Goal: Find specific page/section: Find specific page/section

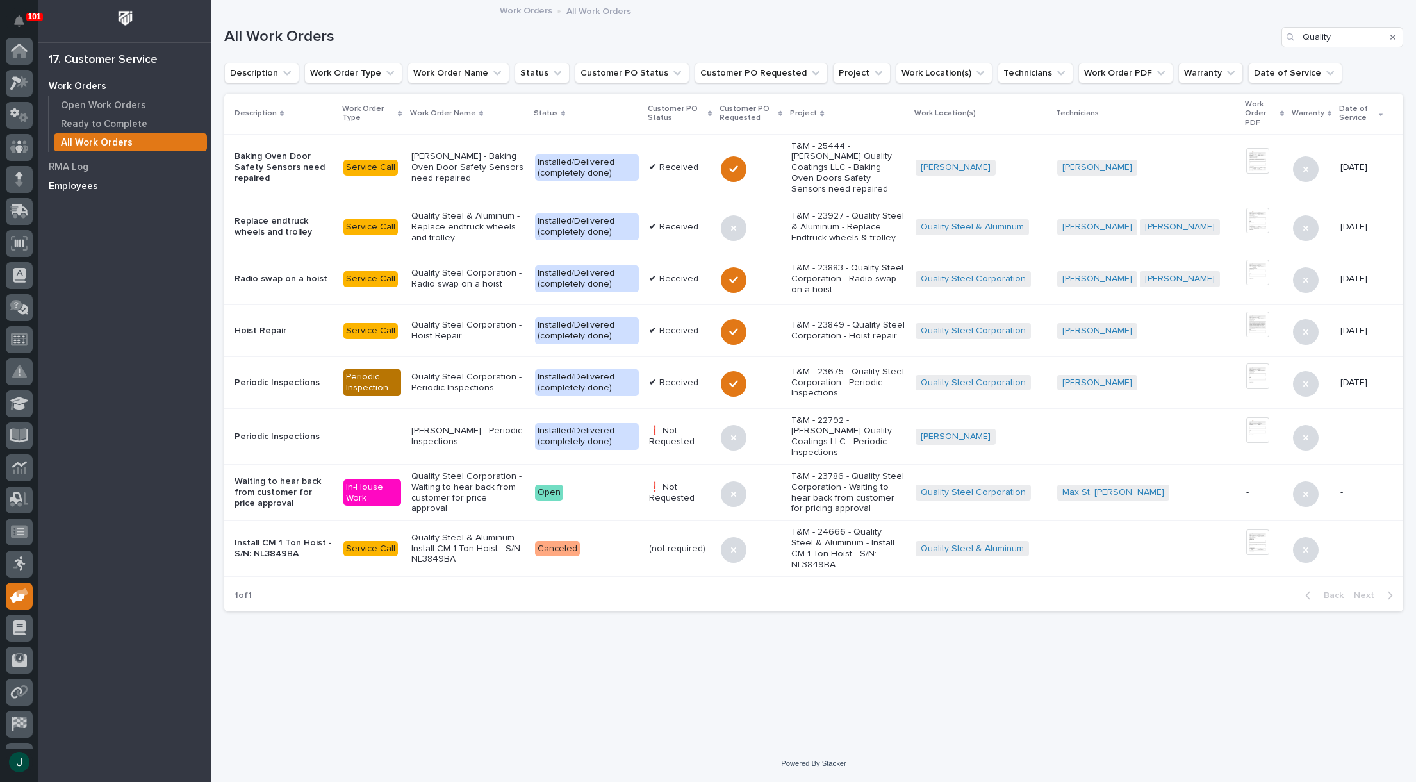
scroll to position [90, 0]
click at [14, 508] on icon at bounding box center [17, 507] width 15 height 12
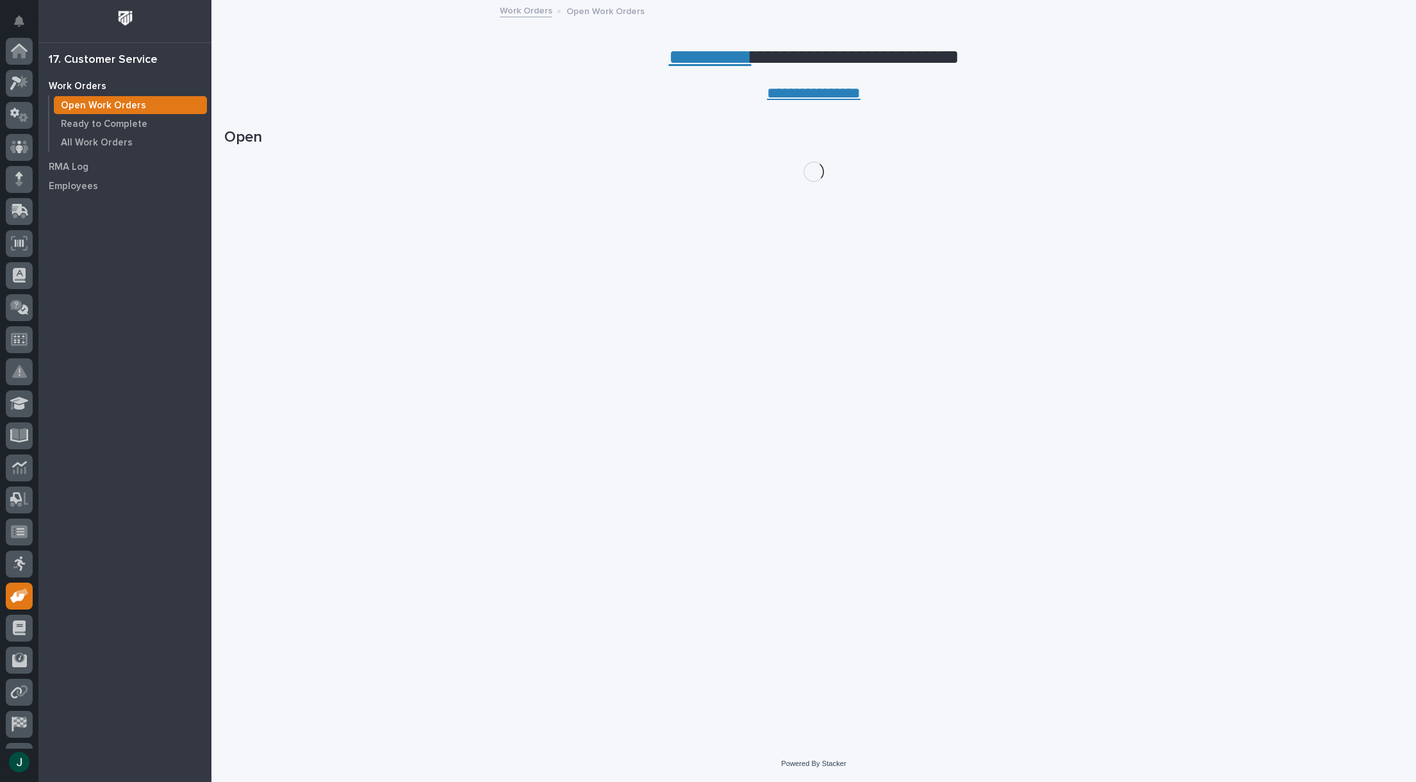
scroll to position [90, 0]
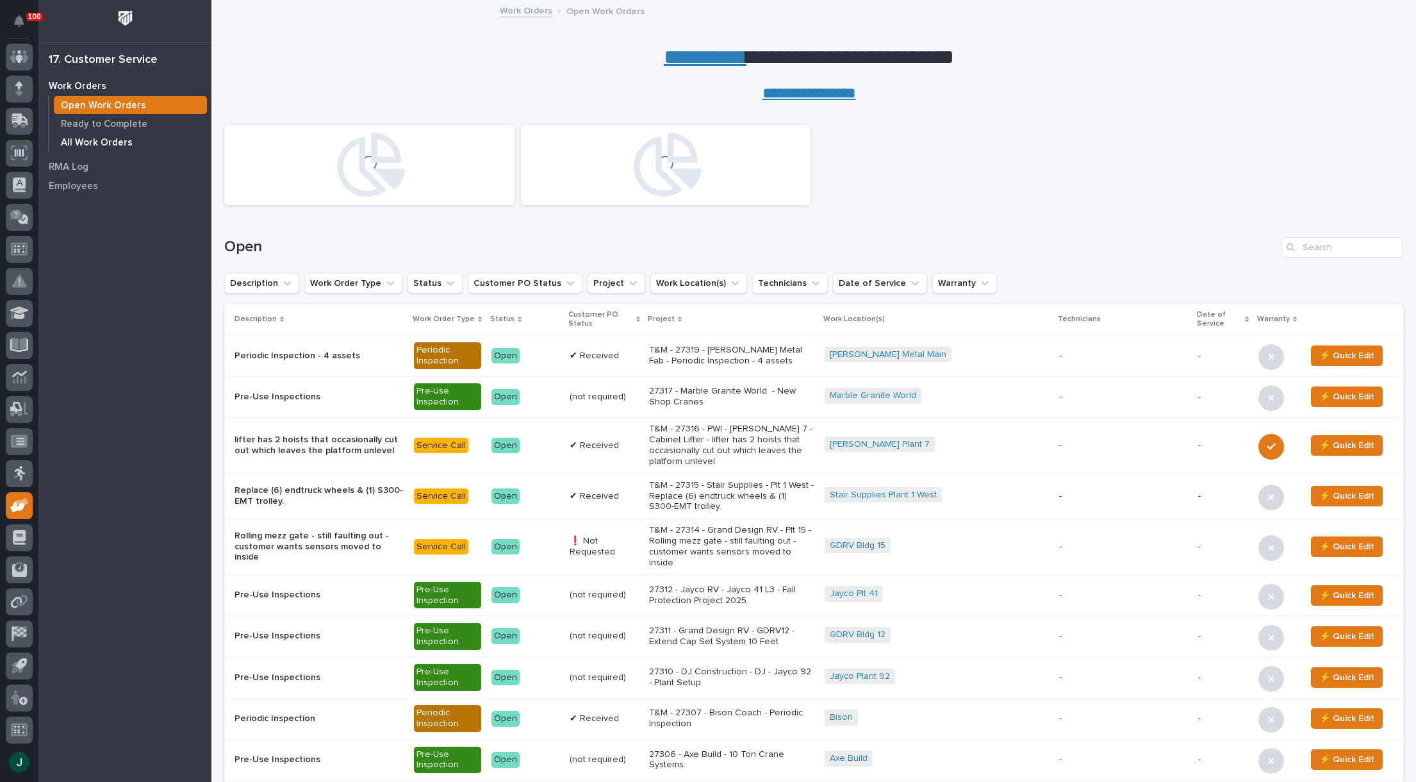
click at [95, 142] on p "All Work Orders" at bounding box center [97, 143] width 72 height 12
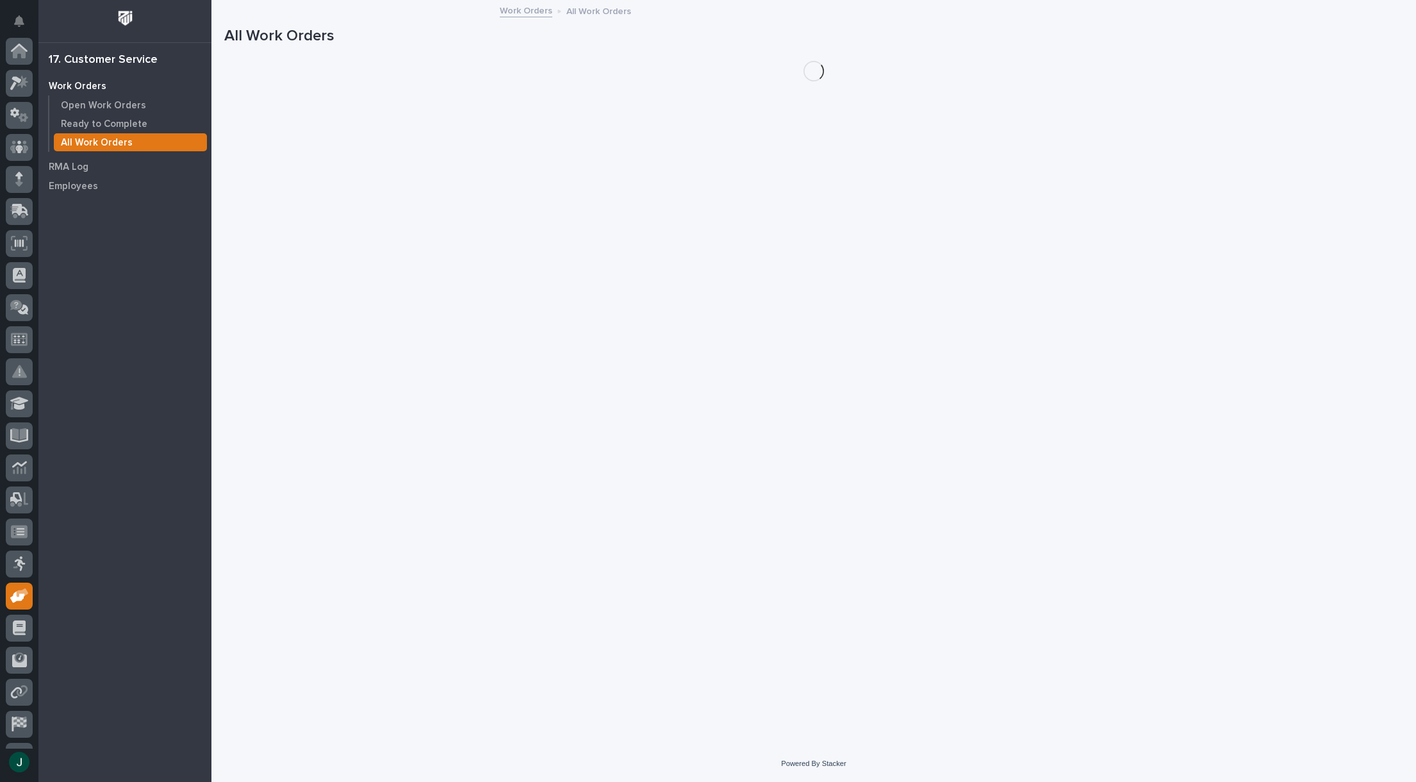
scroll to position [90, 0]
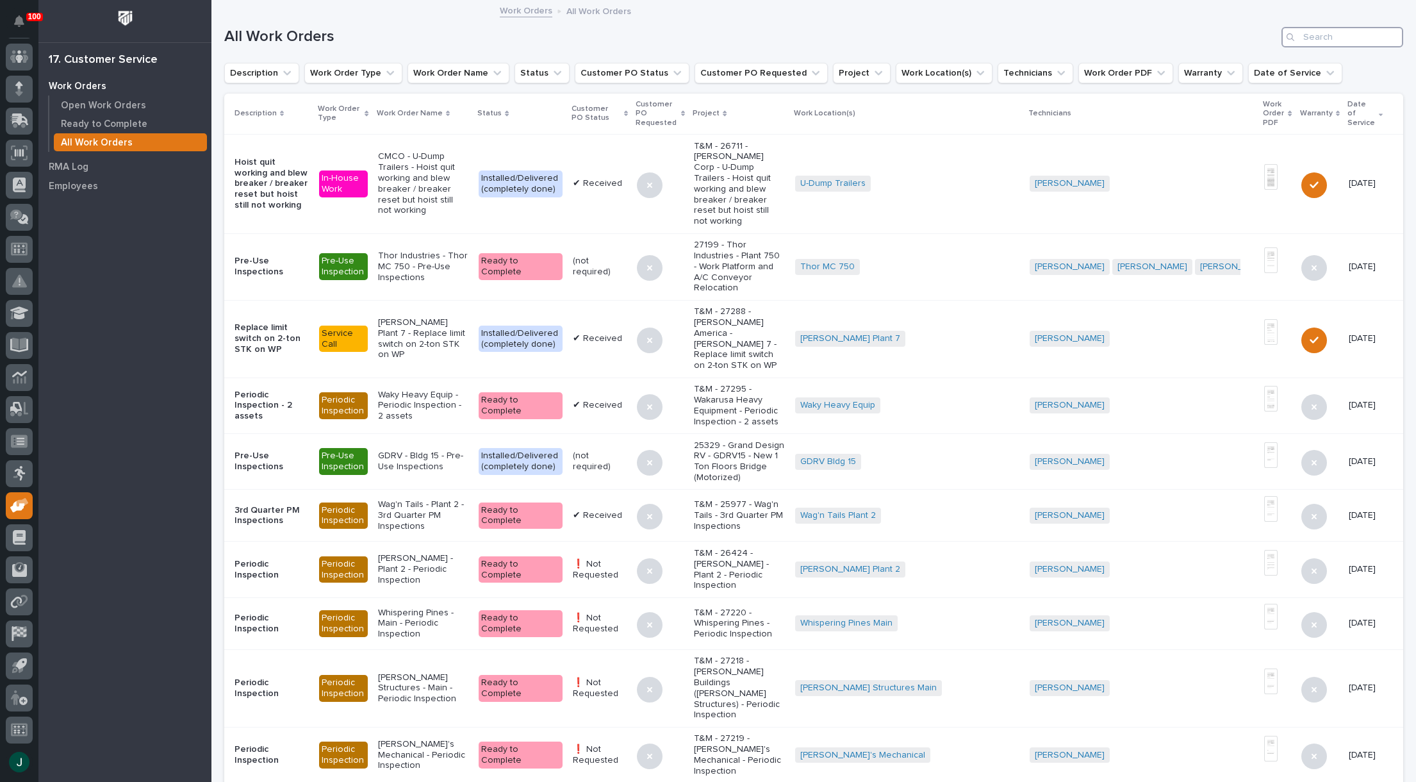
click at [1311, 35] on input "Search" at bounding box center [1343, 37] width 122 height 21
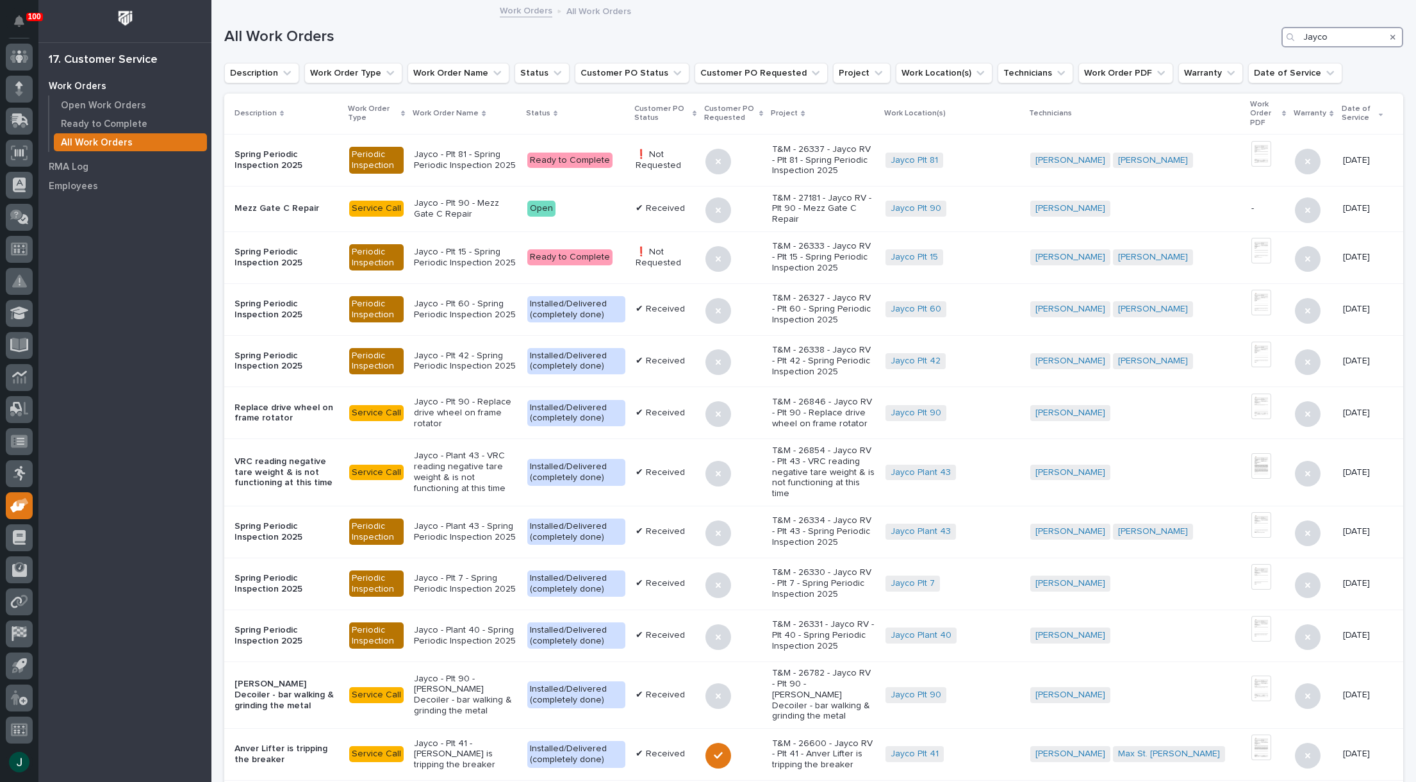
type input "Jayco"
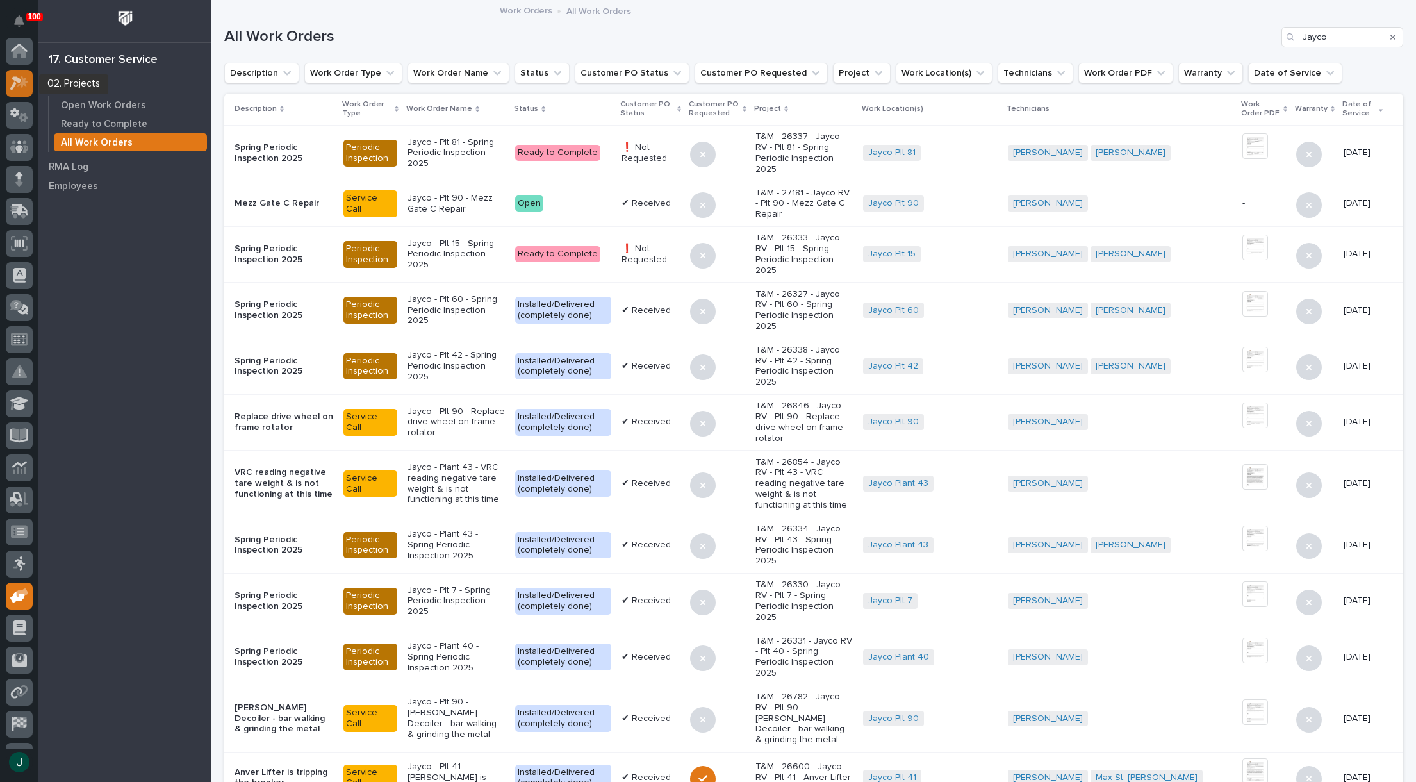
click at [19, 85] on icon at bounding box center [22, 82] width 11 height 13
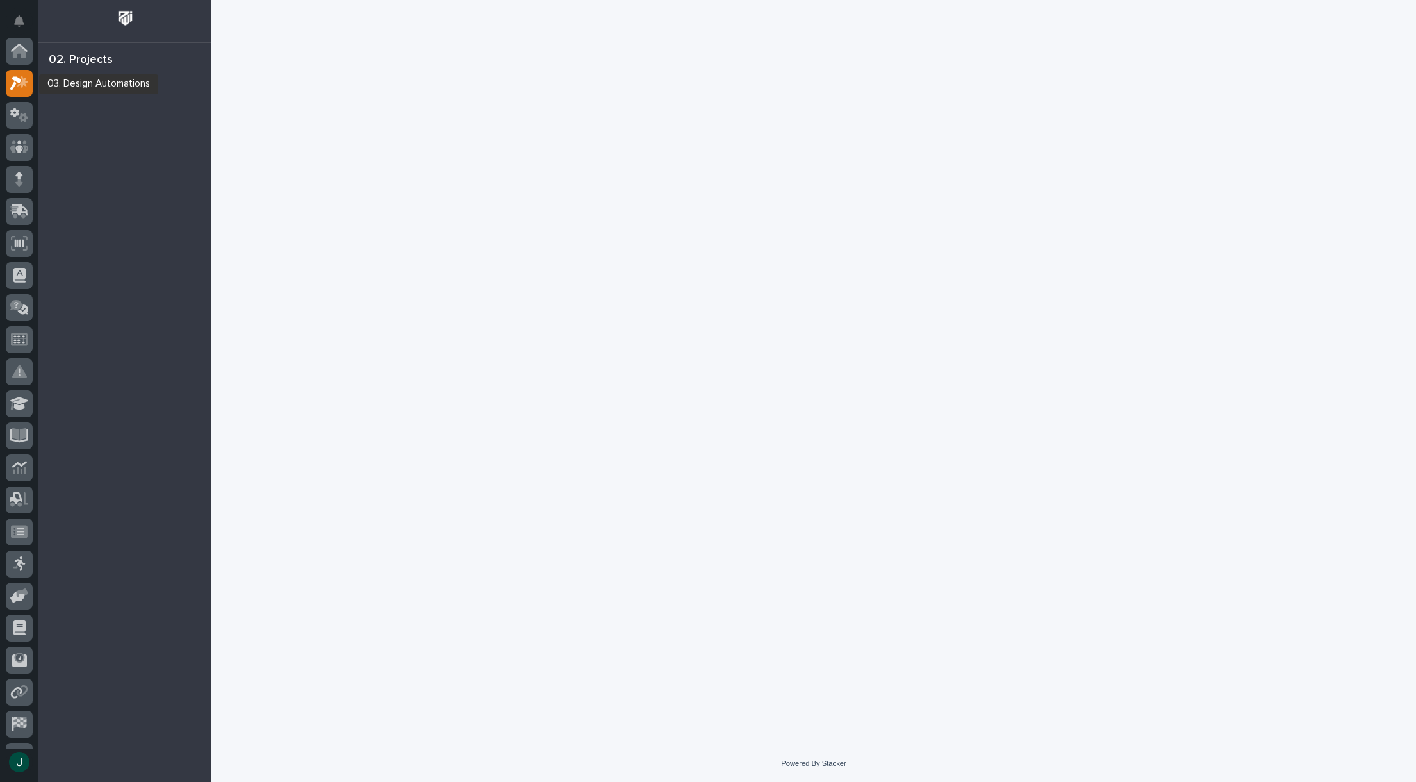
scroll to position [32, 0]
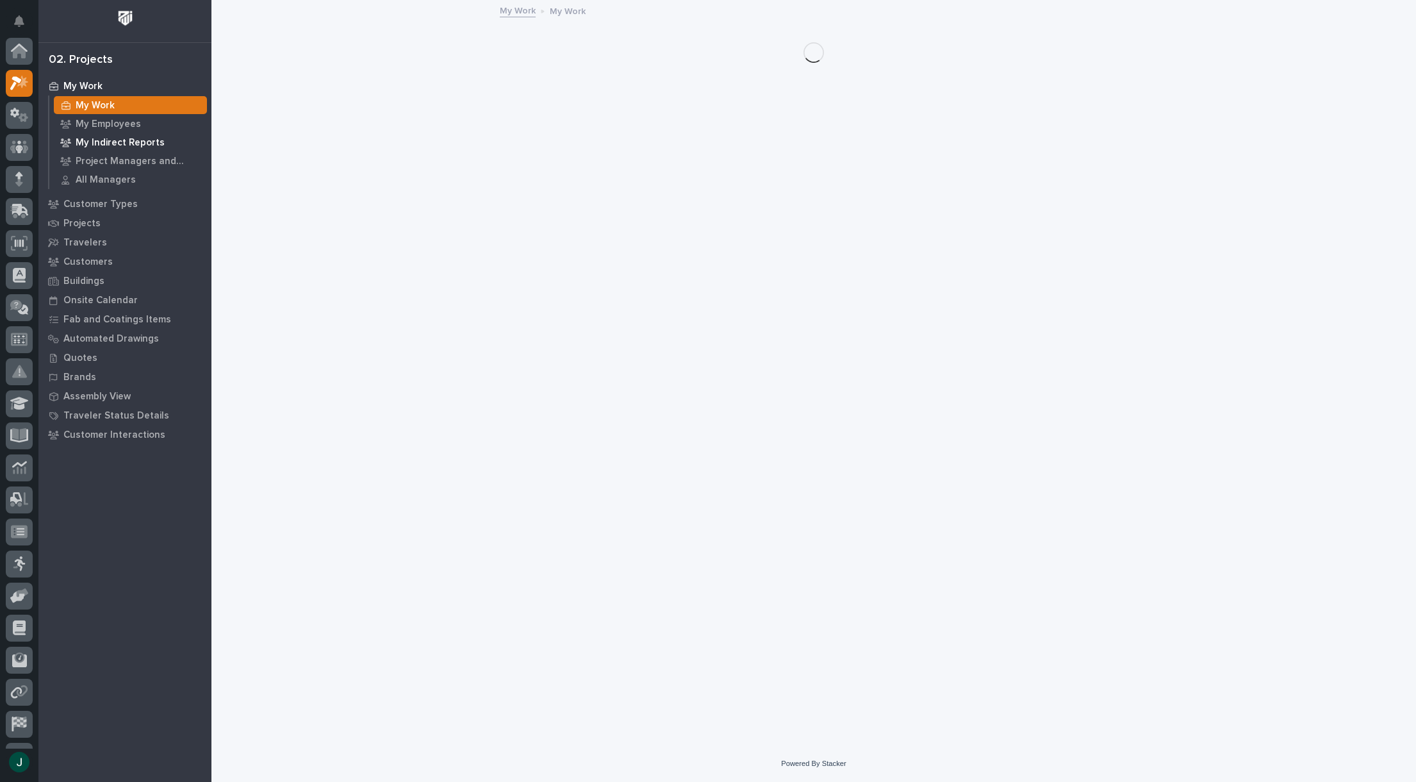
scroll to position [32, 0]
click at [99, 254] on div "Customers" at bounding box center [125, 261] width 167 height 18
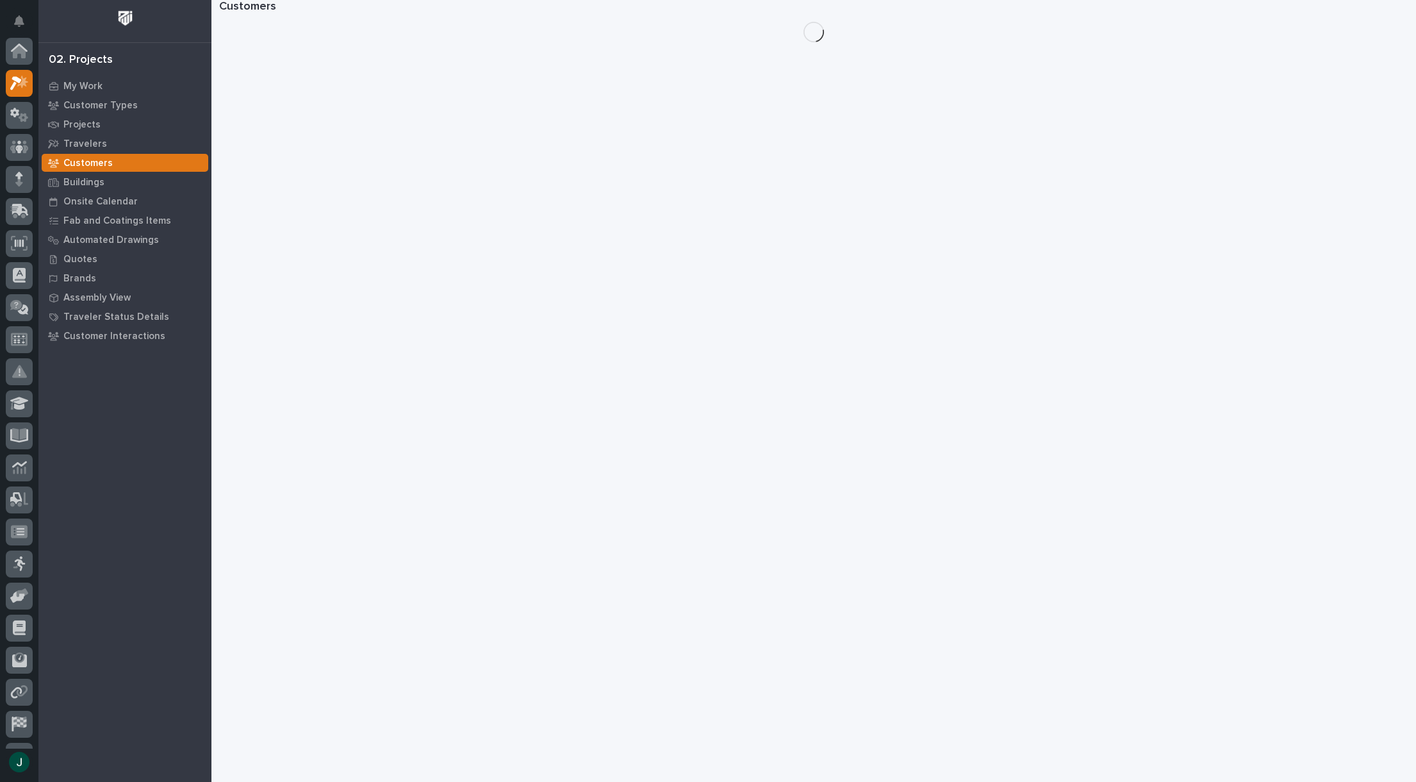
scroll to position [32, 0]
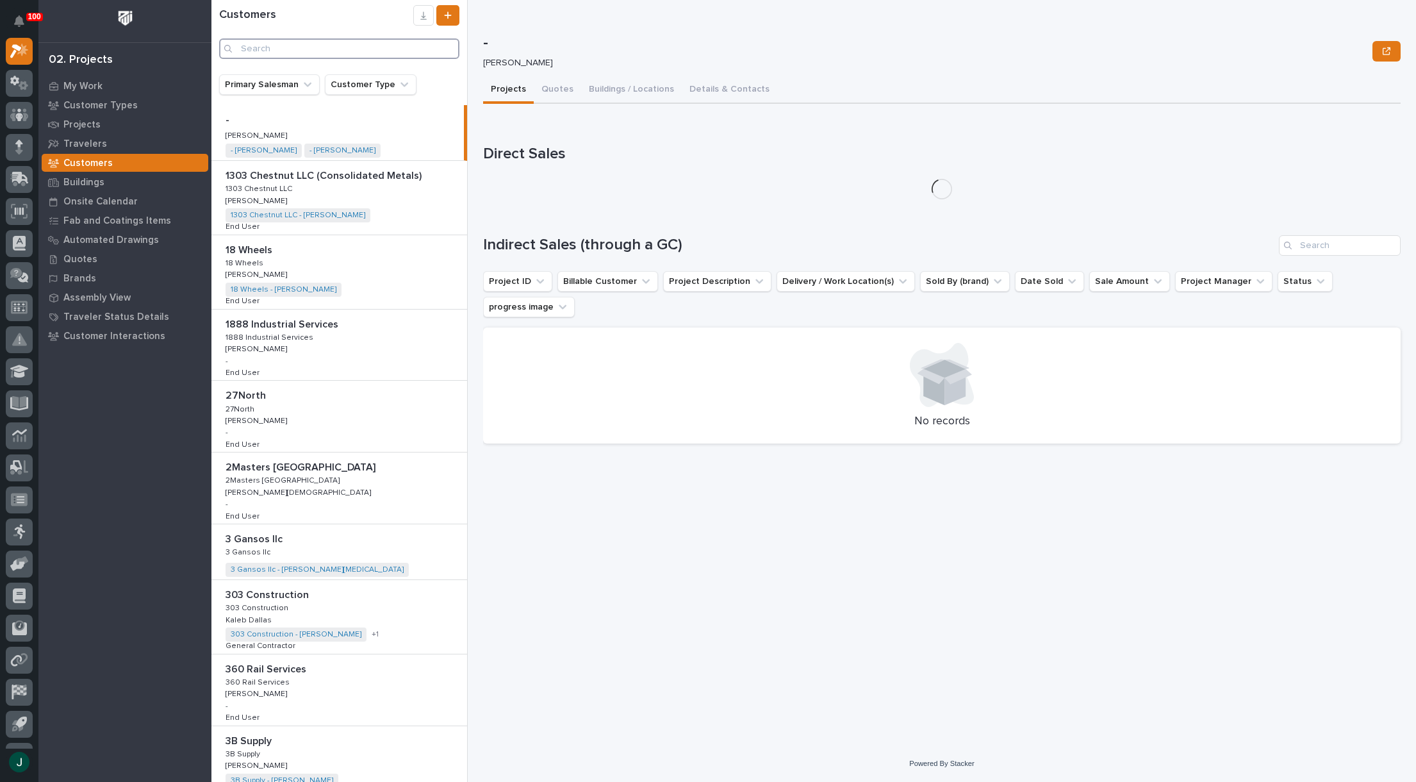
click at [272, 49] on input "Search" at bounding box center [339, 48] width 240 height 21
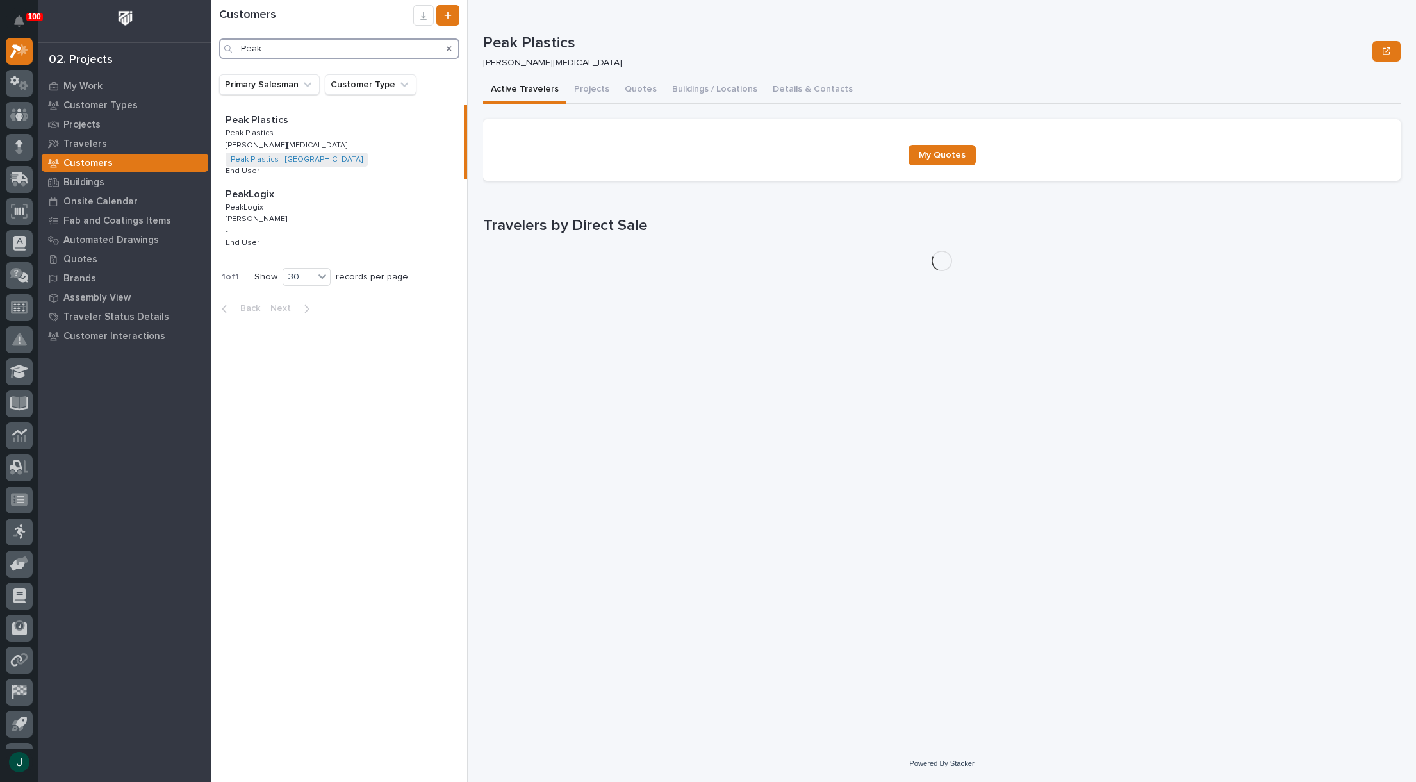
type input "Peak"
click at [266, 127] on p "Peak Plastics" at bounding box center [251, 132] width 51 height 12
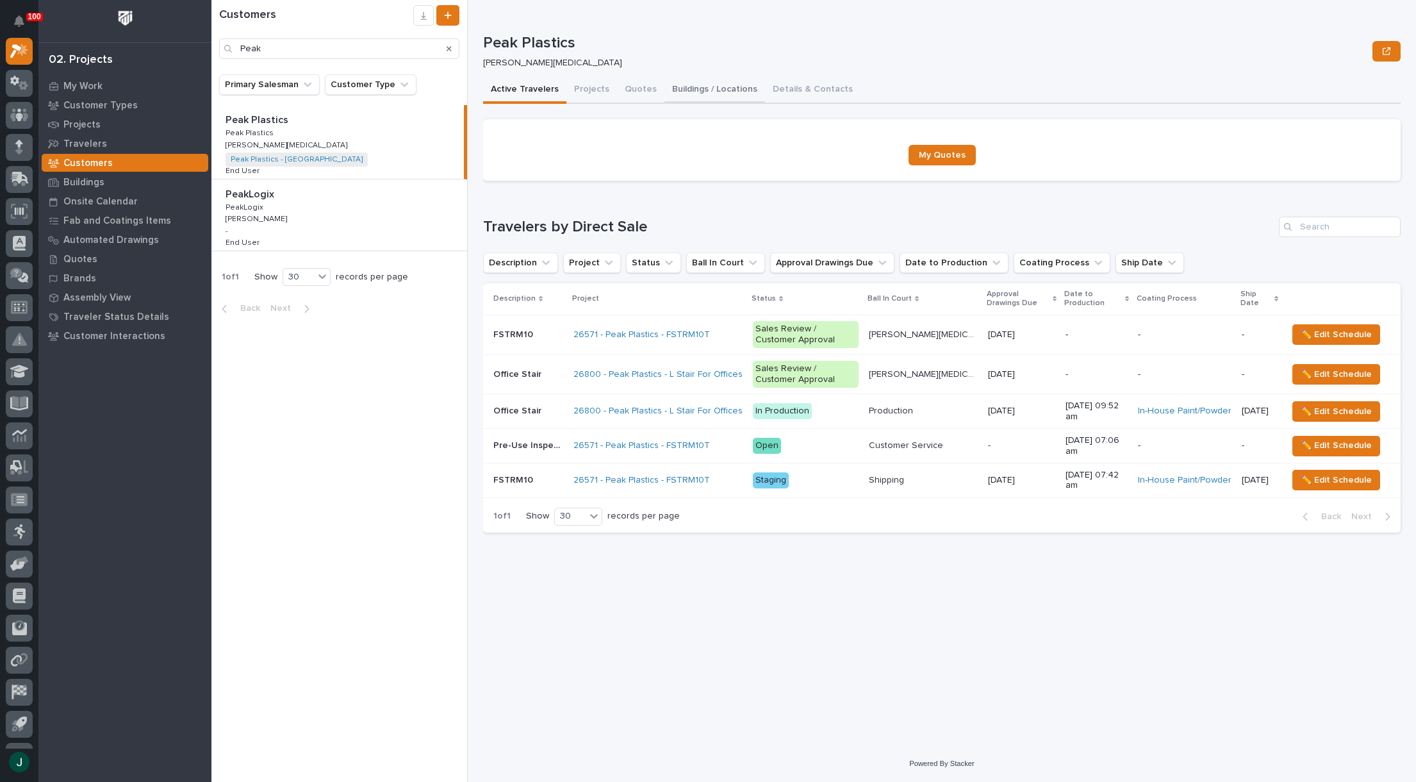
click at [697, 85] on button "Buildings / Locations" at bounding box center [715, 90] width 101 height 27
